Goal: Information Seeking & Learning: Learn about a topic

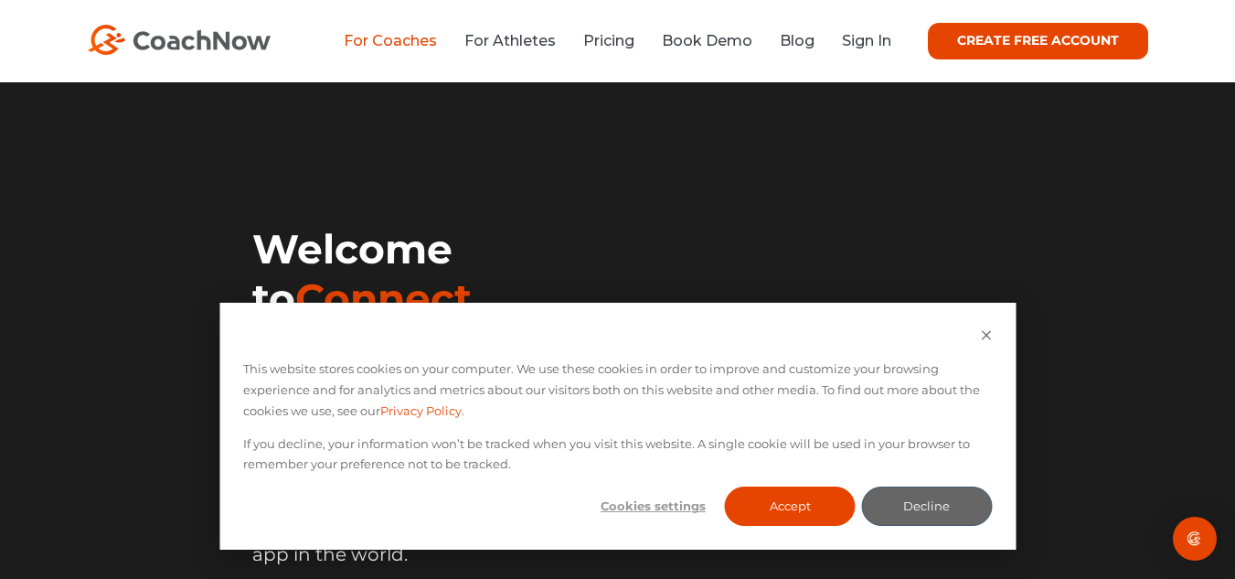
click at [397, 46] on link "For Coaches" at bounding box center [390, 40] width 93 height 17
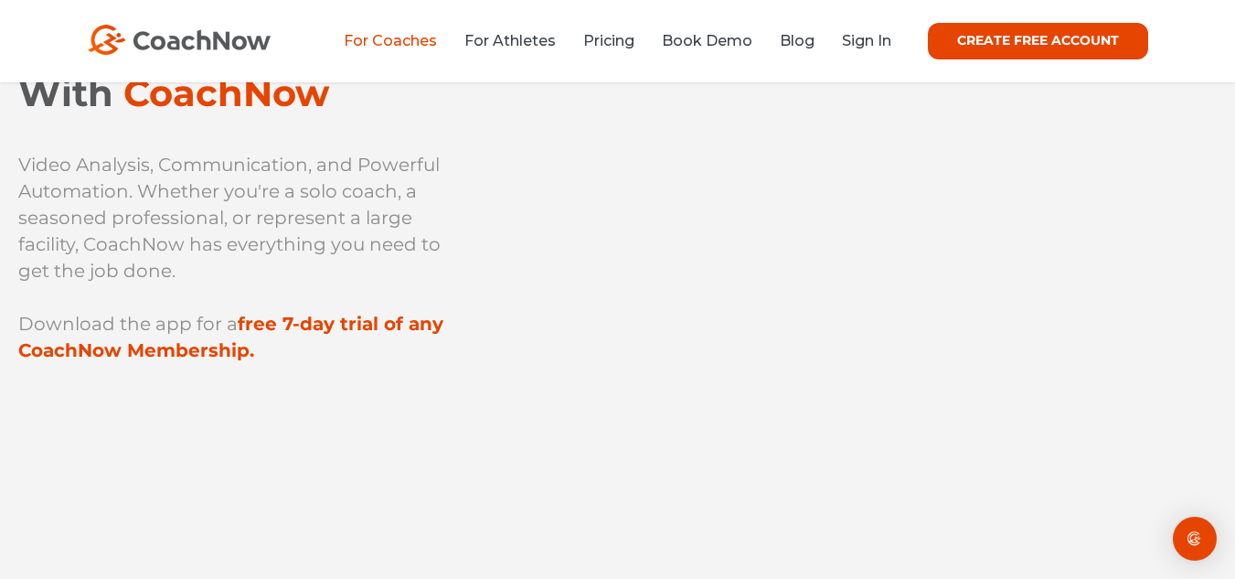
scroll to position [120, 0]
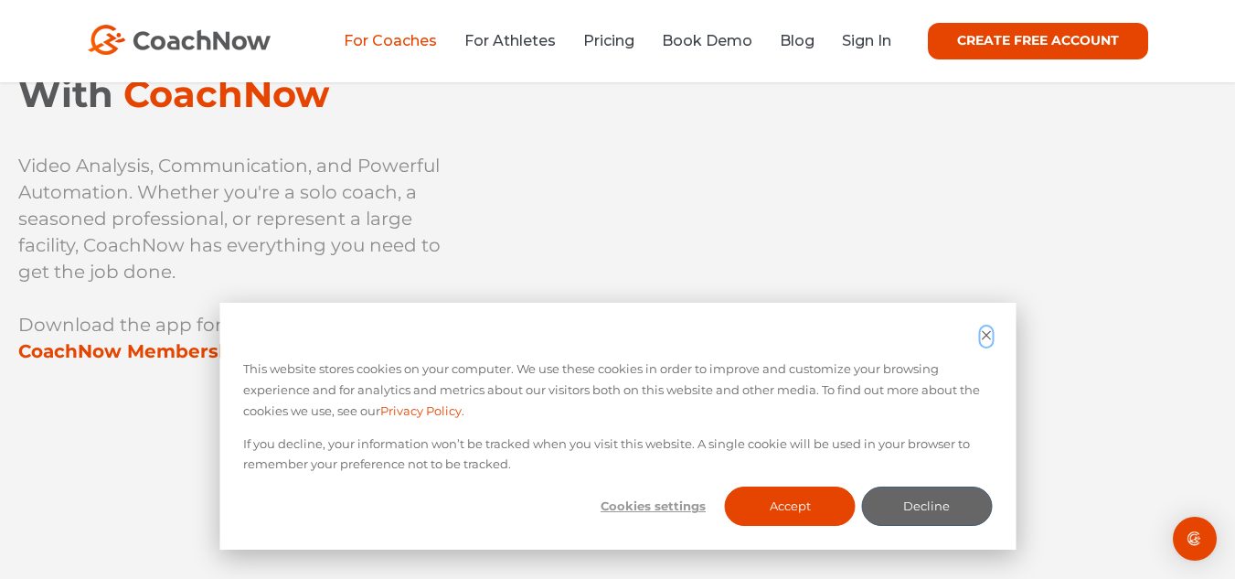
click at [987, 335] on icon "Dismiss cookie banner" at bounding box center [986, 335] width 12 height 12
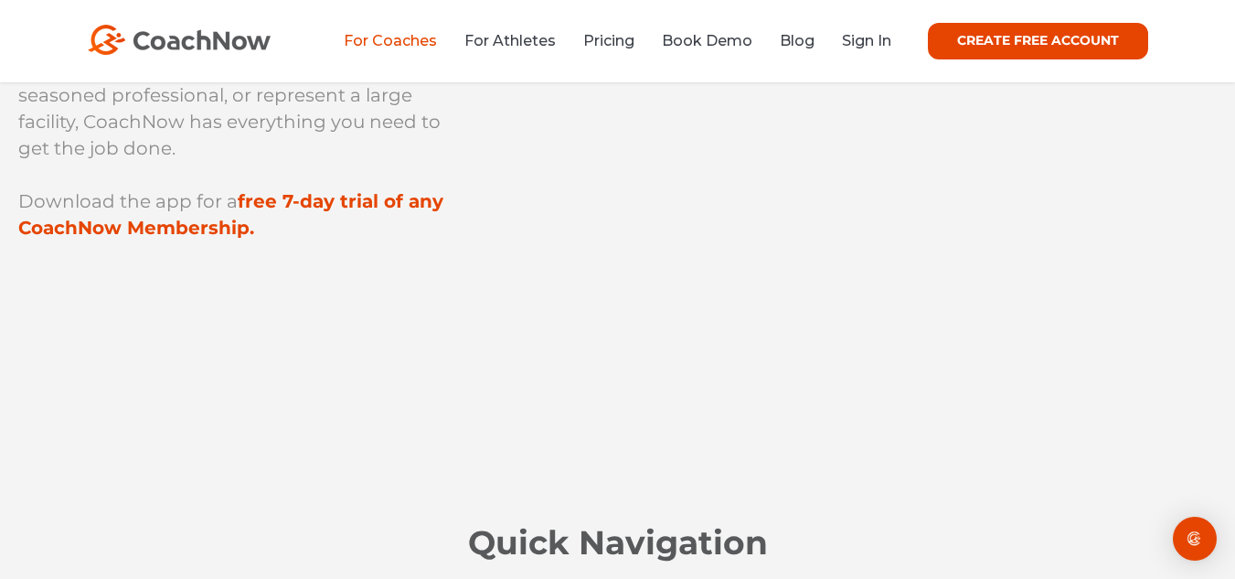
scroll to position [246, 0]
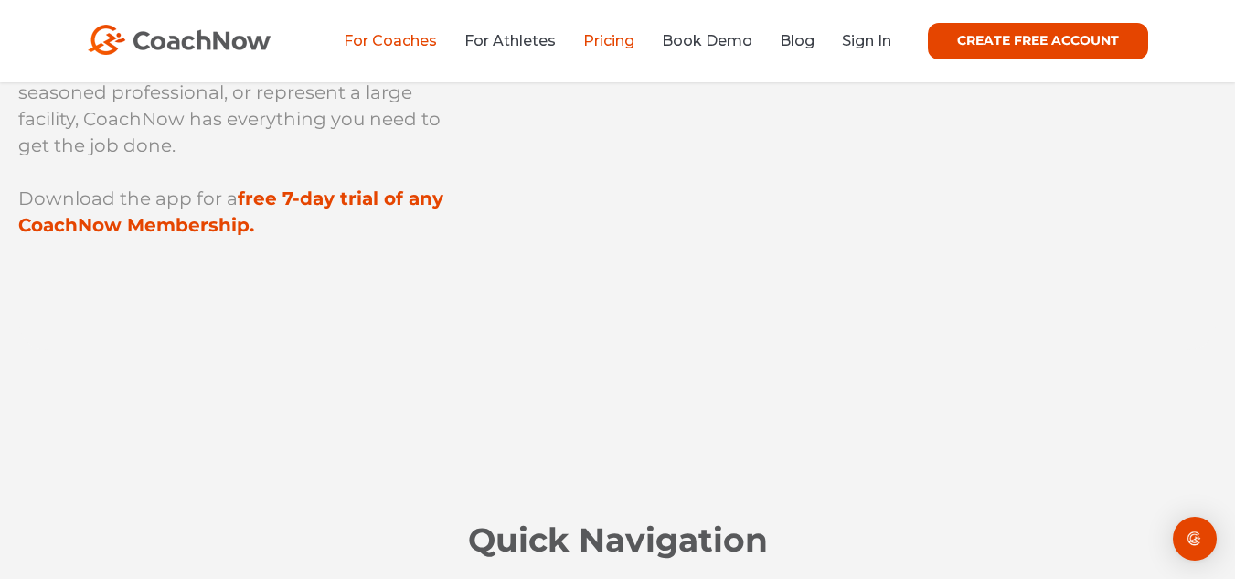
click at [611, 48] on link "Pricing" at bounding box center [608, 40] width 51 height 17
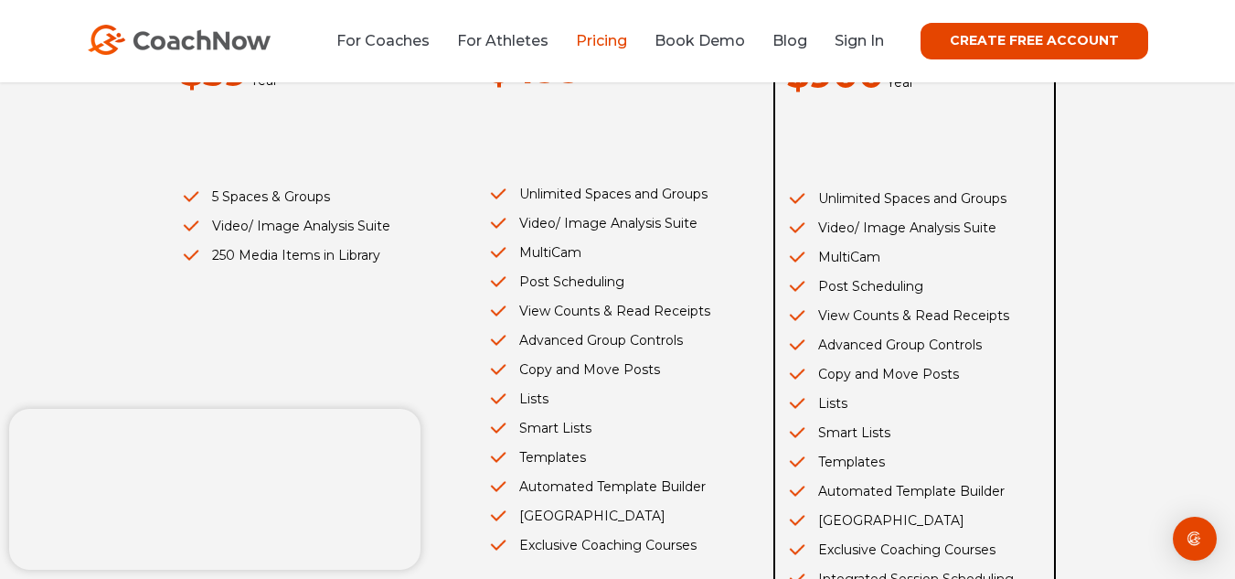
scroll to position [503, 0]
